Goal: Register for event/course

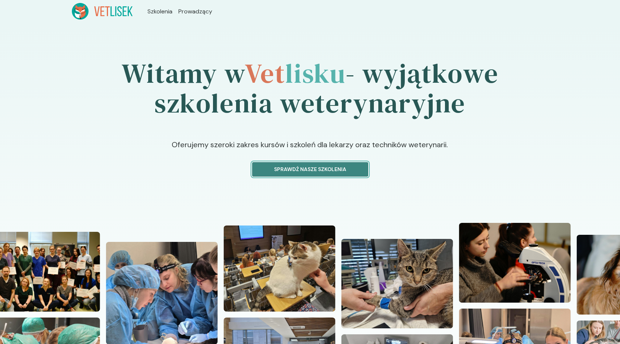
click at [297, 170] on p "Sprawdź nasze szkolenia" at bounding box center [311, 169] width 104 height 8
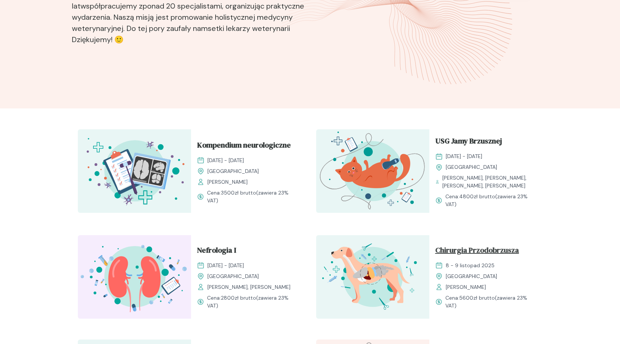
scroll to position [112, 0]
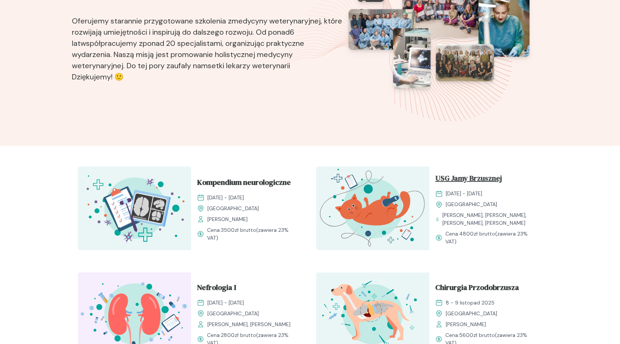
click at [478, 177] on span "USG Jamy Brzusznej" at bounding box center [469, 180] width 67 height 14
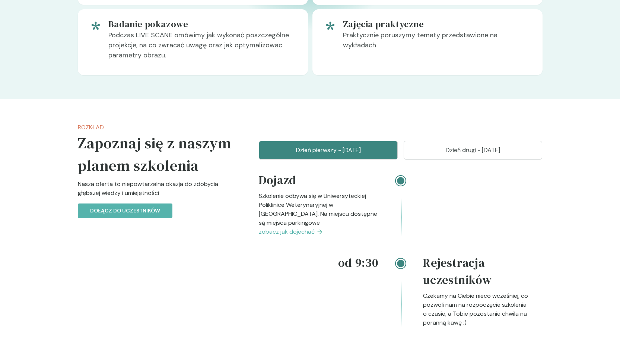
scroll to position [745, 0]
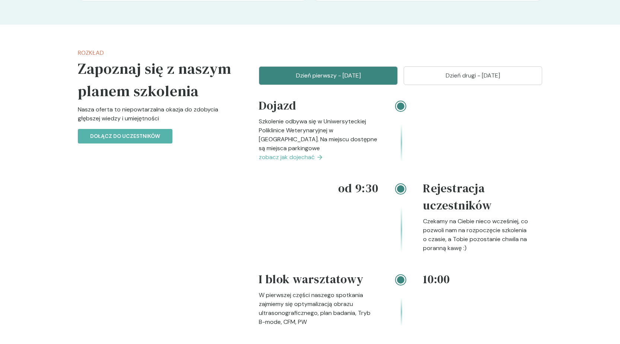
click at [456, 80] on p "Dzień drugi - [DATE]" at bounding box center [473, 75] width 120 height 9
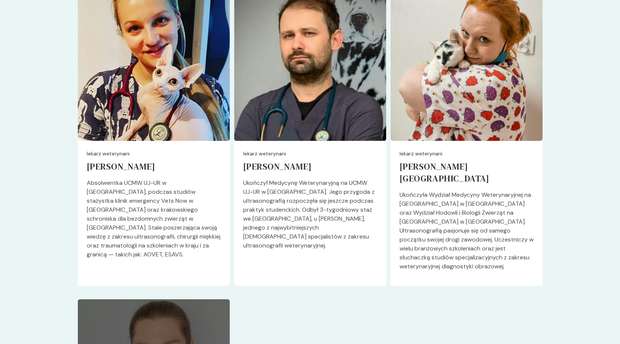
scroll to position [1528, 0]
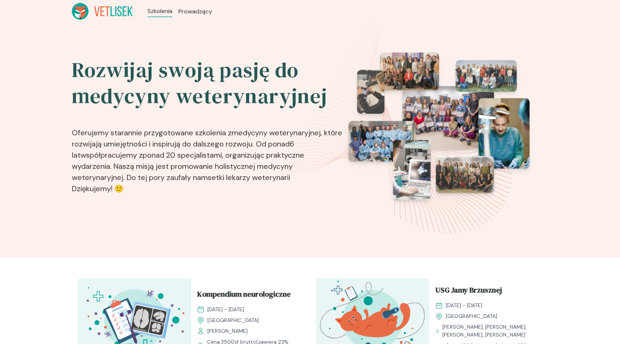
scroll to position [37, 0]
